Goal: Navigation & Orientation: Find specific page/section

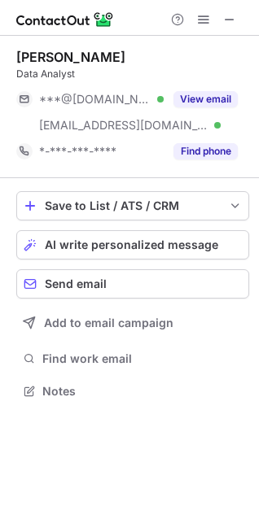
scroll to position [380, 259]
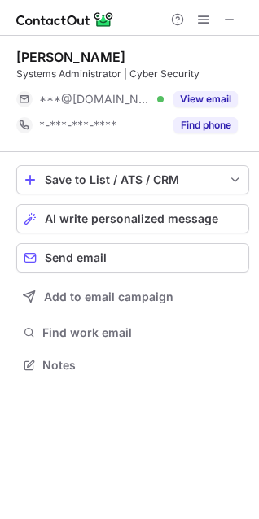
scroll to position [8, 8]
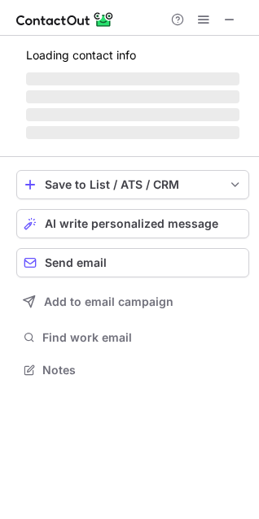
scroll to position [380, 259]
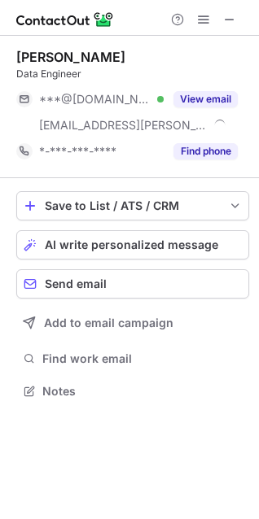
scroll to position [380, 259]
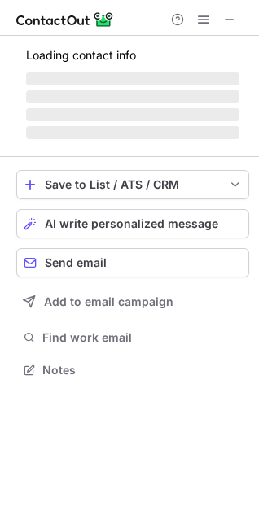
scroll to position [8, 8]
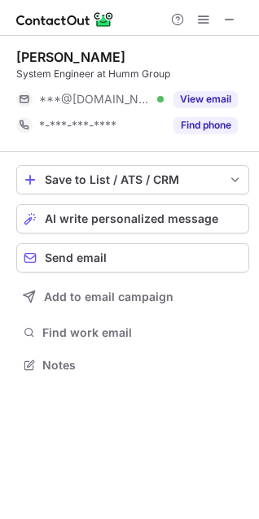
scroll to position [8, 8]
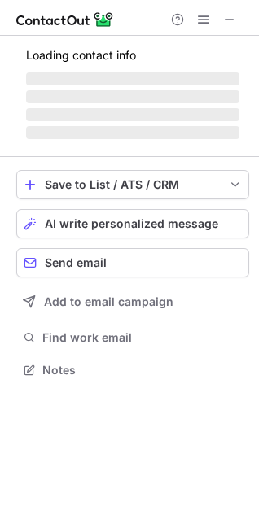
scroll to position [380, 259]
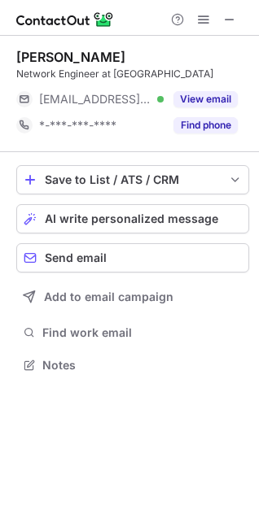
scroll to position [8, 8]
